Goal: Task Accomplishment & Management: Use online tool/utility

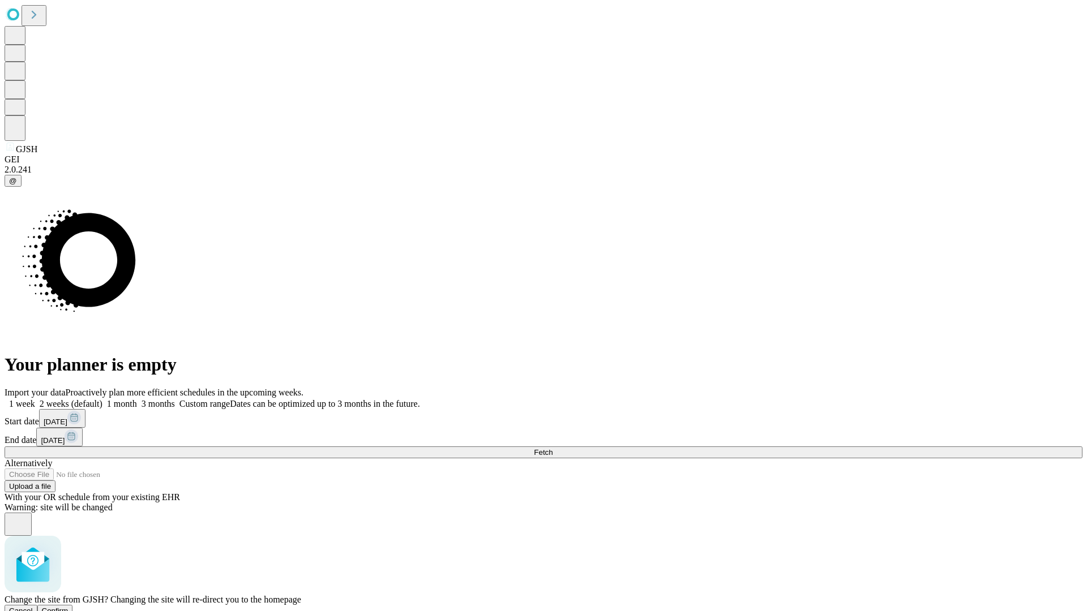
click at [68, 607] on span "Confirm" at bounding box center [55, 611] width 27 height 8
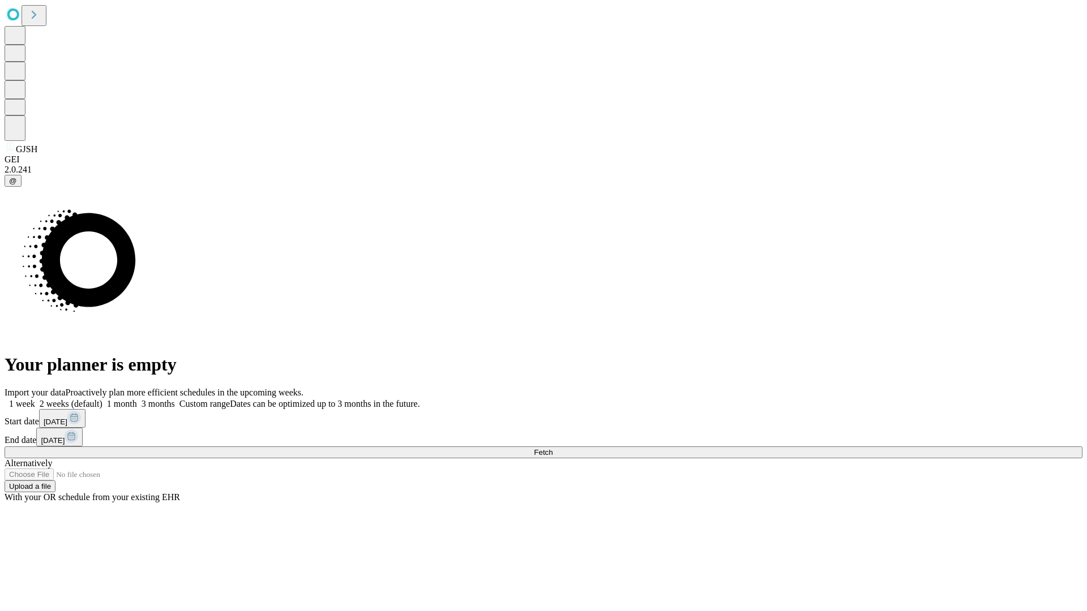
click at [137, 399] on label "1 month" at bounding box center [119, 404] width 35 height 10
click at [552, 448] on span "Fetch" at bounding box center [543, 452] width 19 height 8
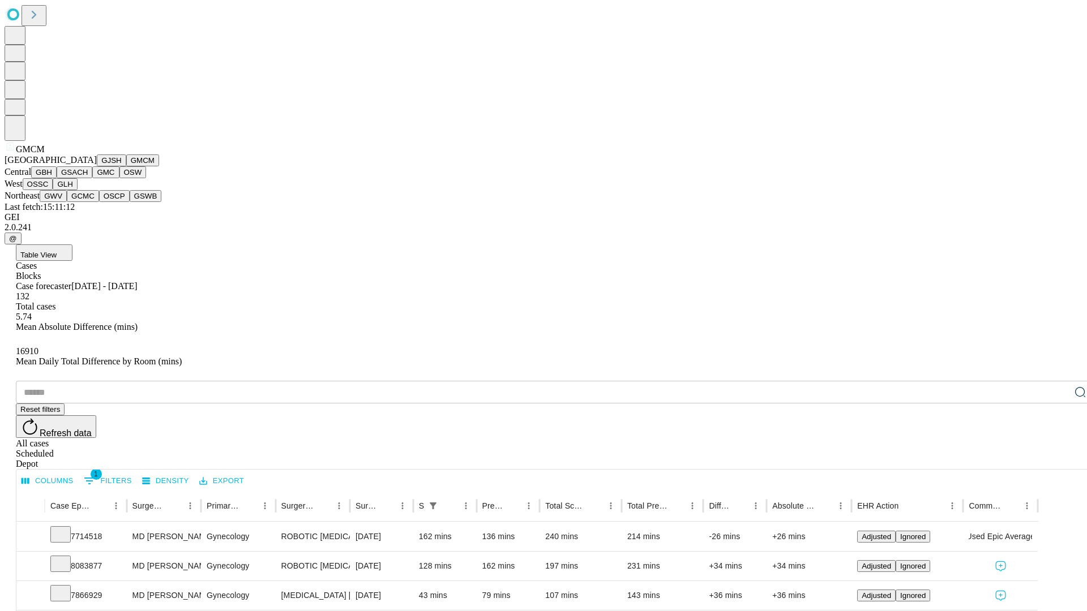
click at [57, 178] on button "GBH" at bounding box center [43, 172] width 25 height 12
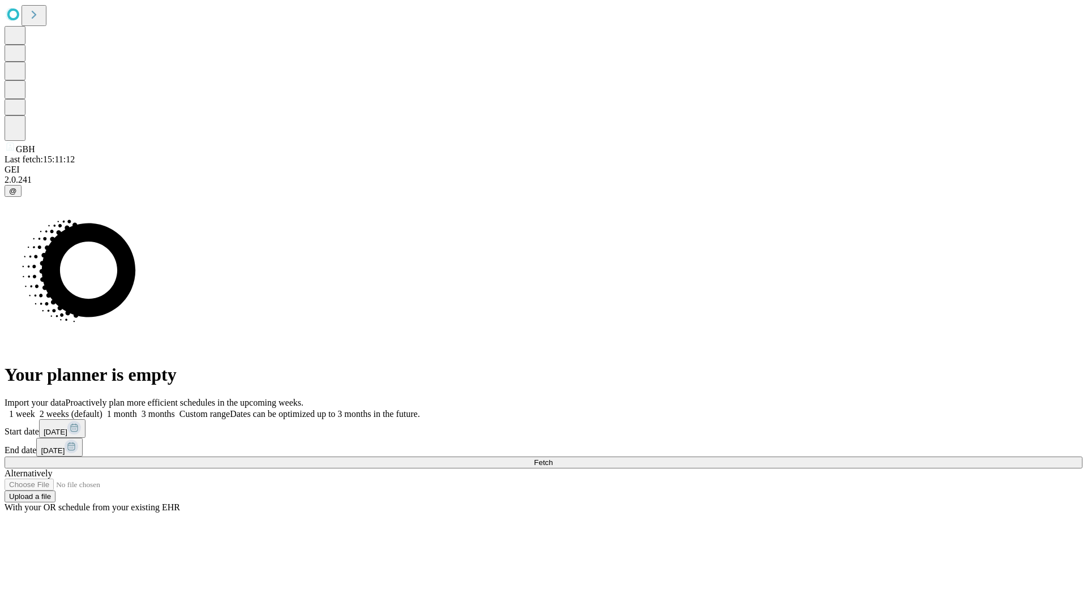
click at [137, 409] on label "1 month" at bounding box center [119, 414] width 35 height 10
click at [552, 458] on span "Fetch" at bounding box center [543, 462] width 19 height 8
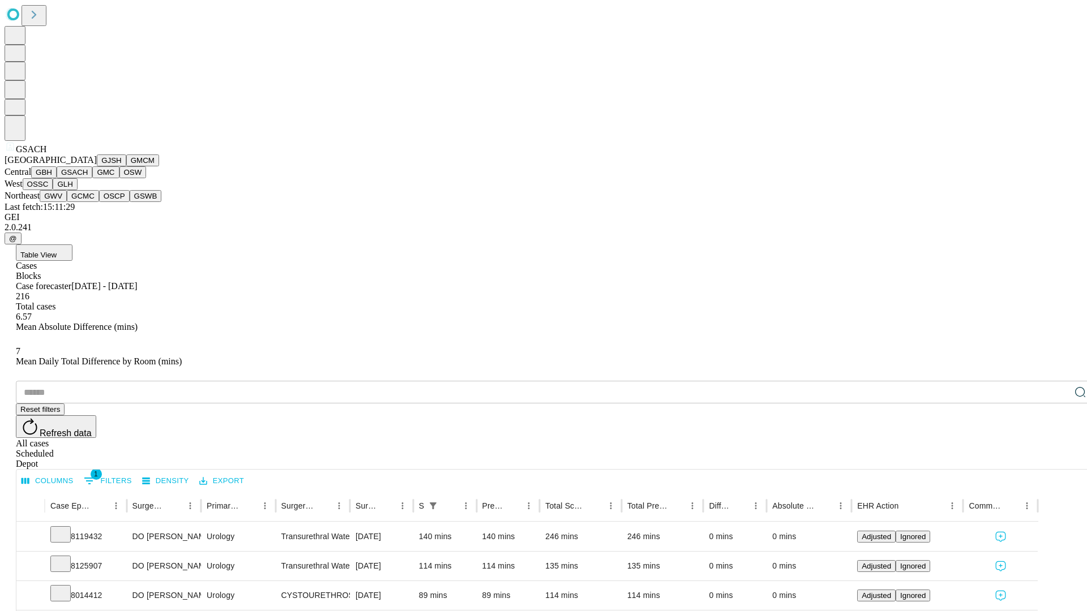
click at [92, 178] on button "GMC" at bounding box center [105, 172] width 27 height 12
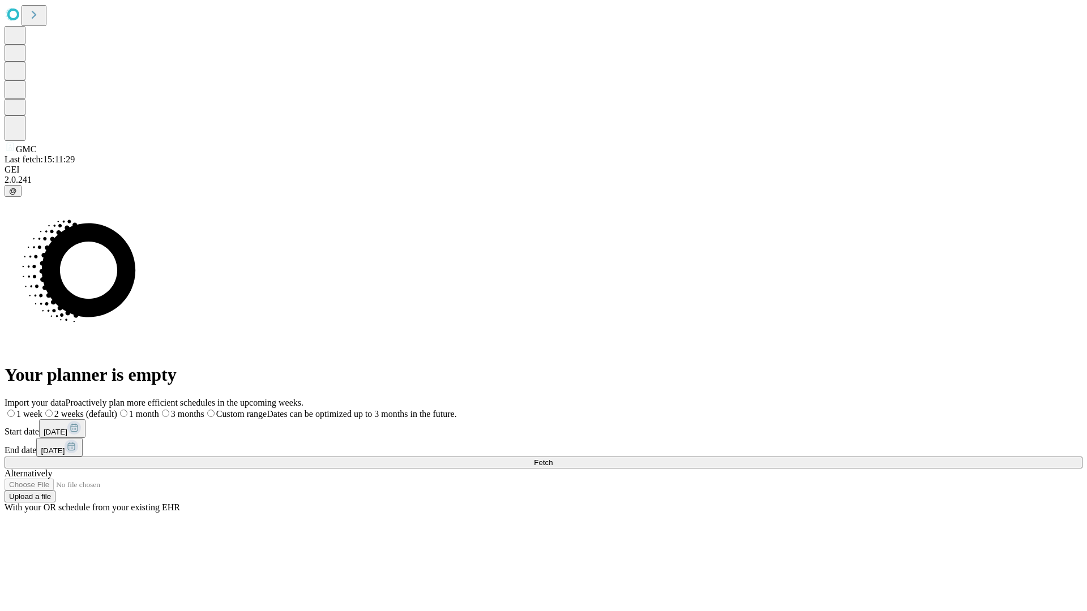
click at [552, 458] on span "Fetch" at bounding box center [543, 462] width 19 height 8
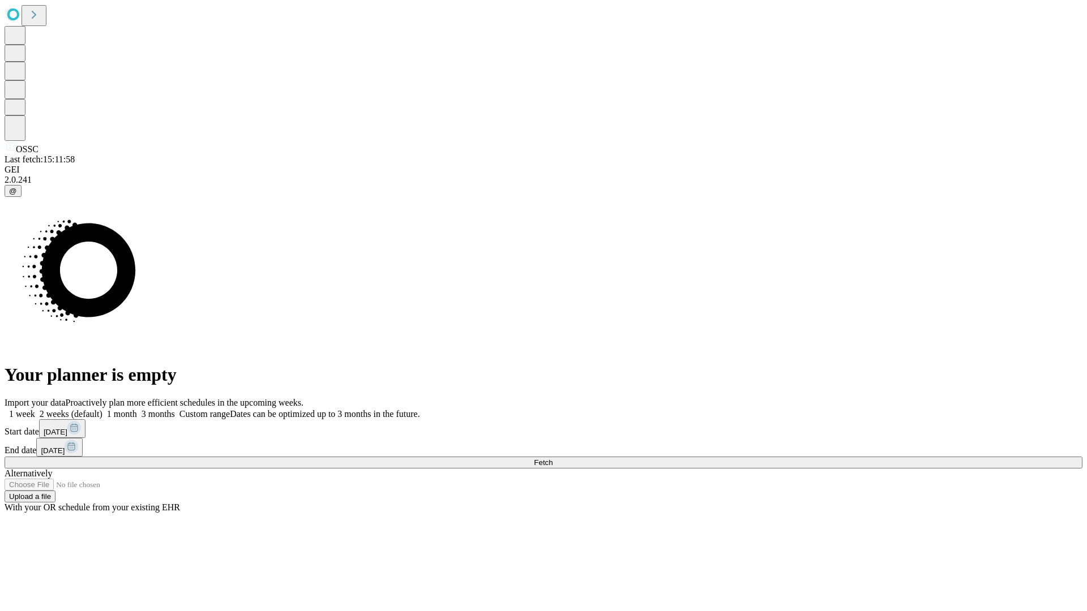
click at [137, 409] on label "1 month" at bounding box center [119, 414] width 35 height 10
click at [552, 458] on span "Fetch" at bounding box center [543, 462] width 19 height 8
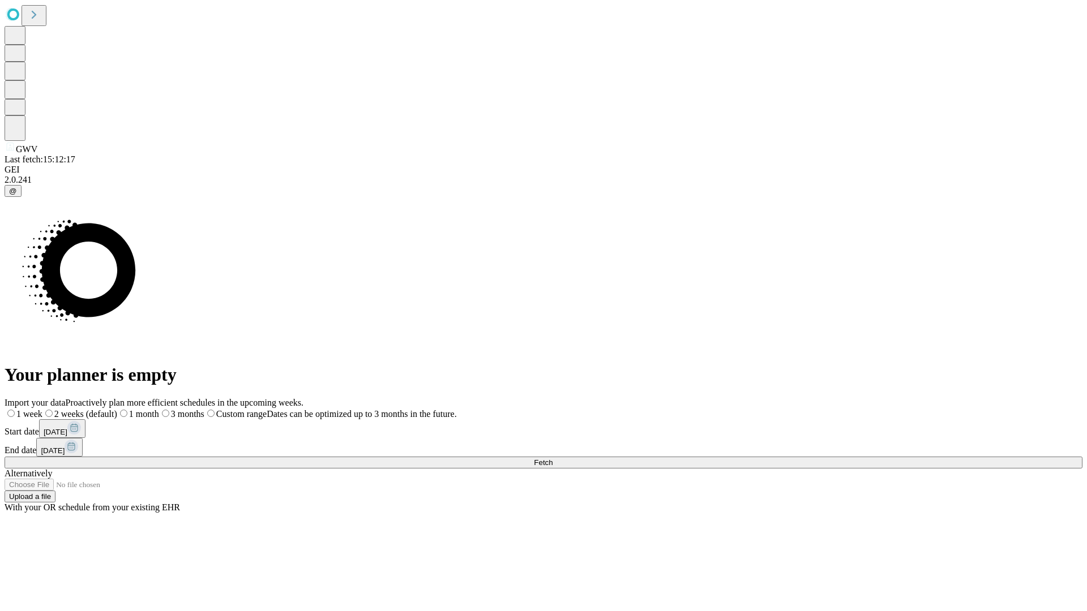
click at [159, 409] on label "1 month" at bounding box center [138, 414] width 42 height 10
click at [552, 458] on span "Fetch" at bounding box center [543, 462] width 19 height 8
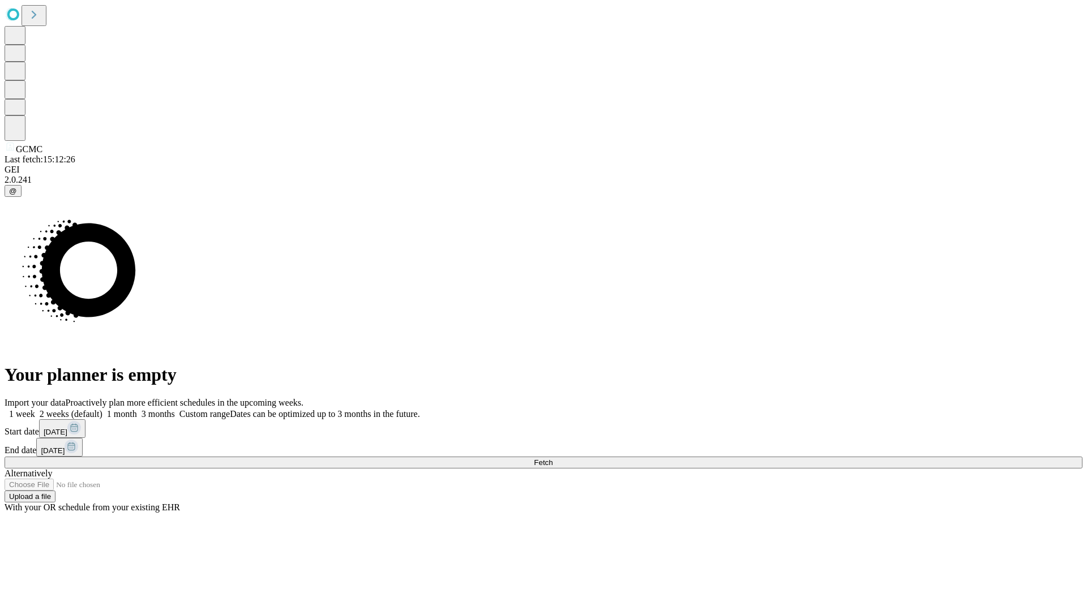
click at [137, 409] on label "1 month" at bounding box center [119, 414] width 35 height 10
click at [552, 458] on span "Fetch" at bounding box center [543, 462] width 19 height 8
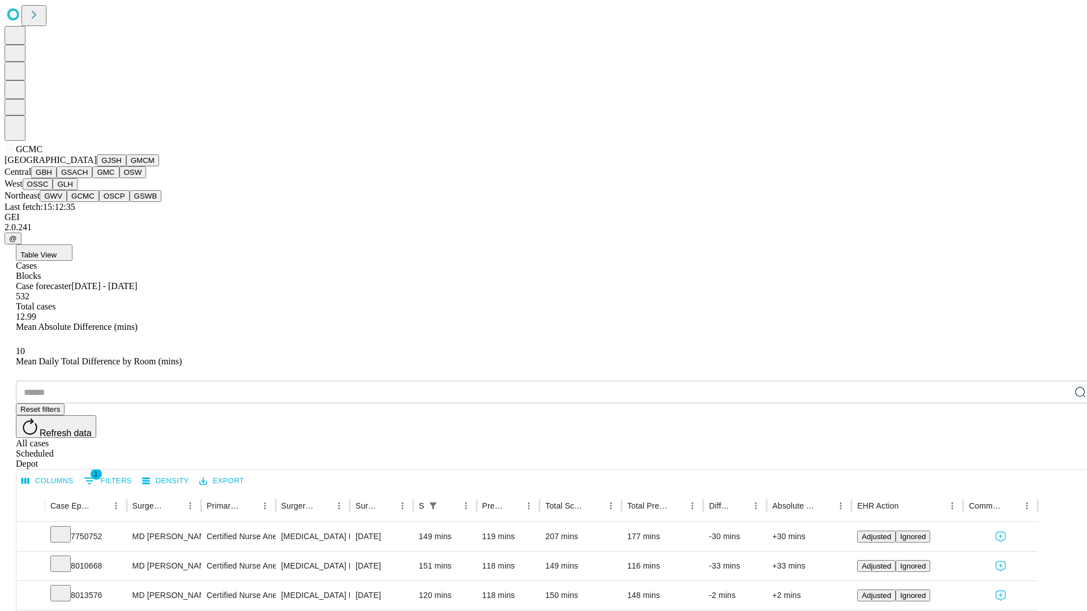
click at [99, 202] on button "OSCP" at bounding box center [114, 196] width 31 height 12
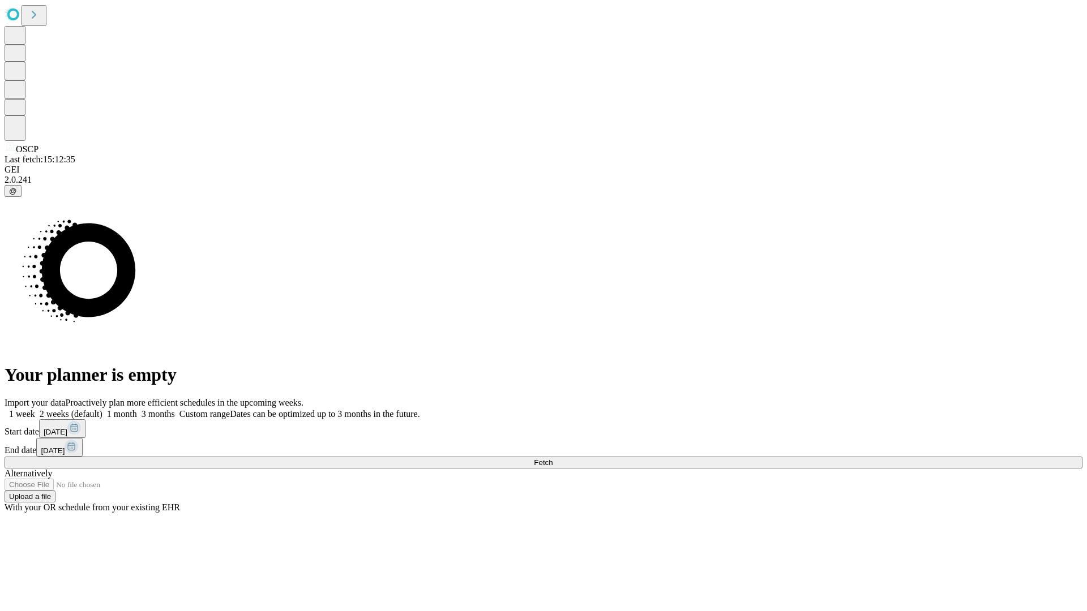
click at [137, 409] on label "1 month" at bounding box center [119, 414] width 35 height 10
click at [552, 458] on span "Fetch" at bounding box center [543, 462] width 19 height 8
